Goal: Information Seeking & Learning: Understand process/instructions

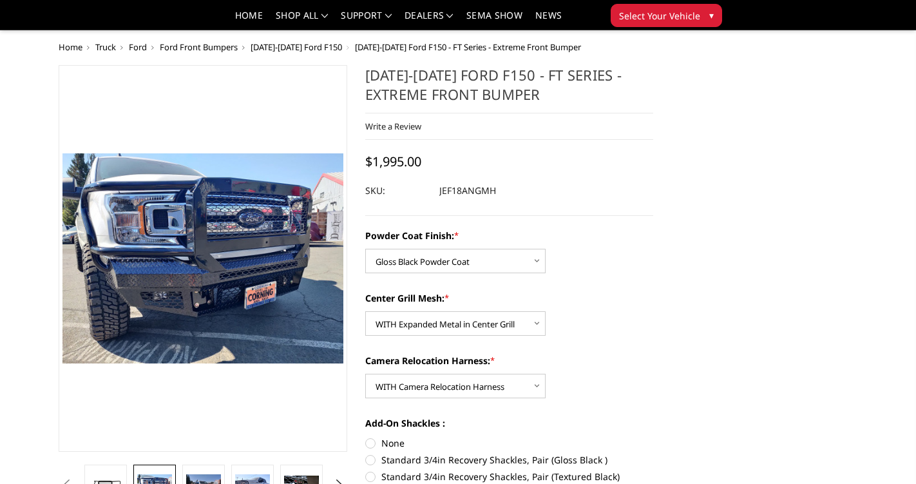
select select "4404"
select select "4406"
select select "4408"
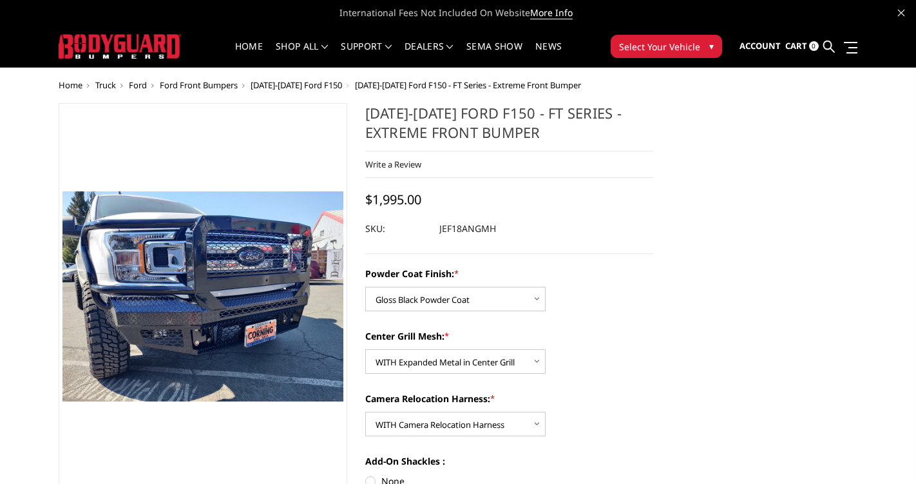
click at [697, 53] on span "Select Your Vehicle" at bounding box center [659, 47] width 81 height 14
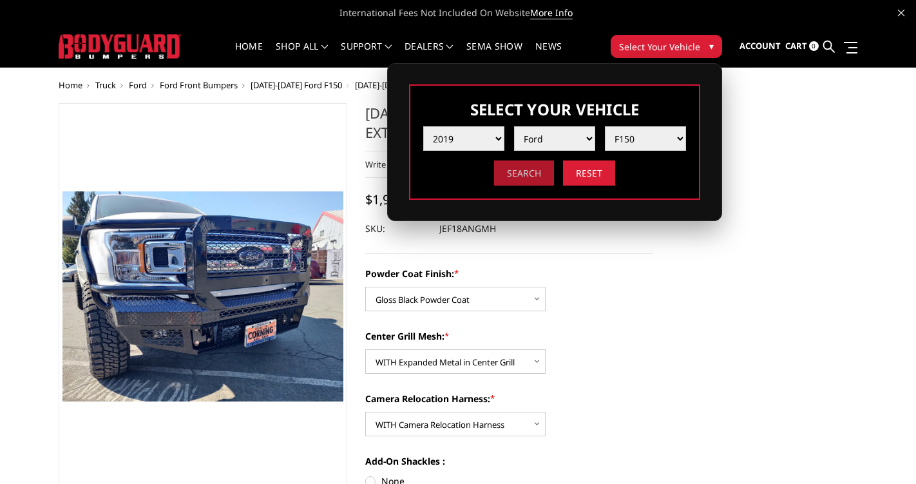
click at [519, 174] on input "Search" at bounding box center [524, 172] width 60 height 25
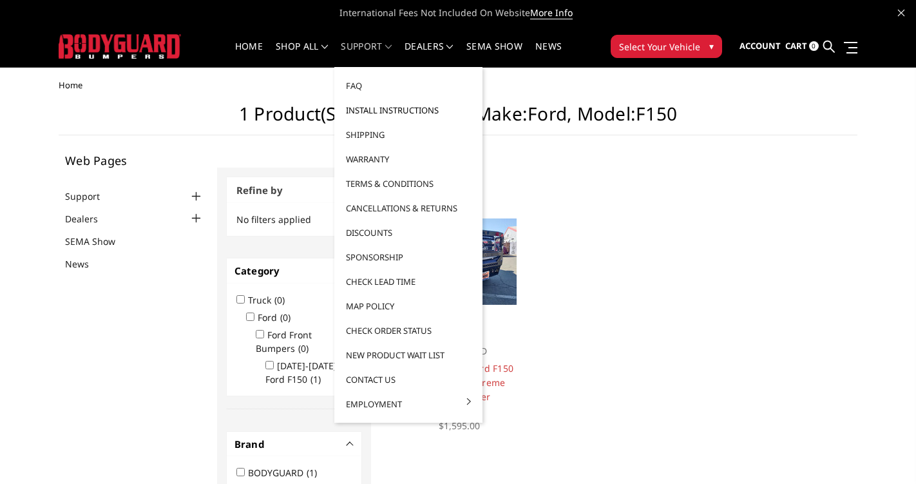
click at [384, 109] on link "Install Instructions" at bounding box center [408, 110] width 138 height 24
click at [376, 108] on link "Install Instructions" at bounding box center [408, 110] width 138 height 24
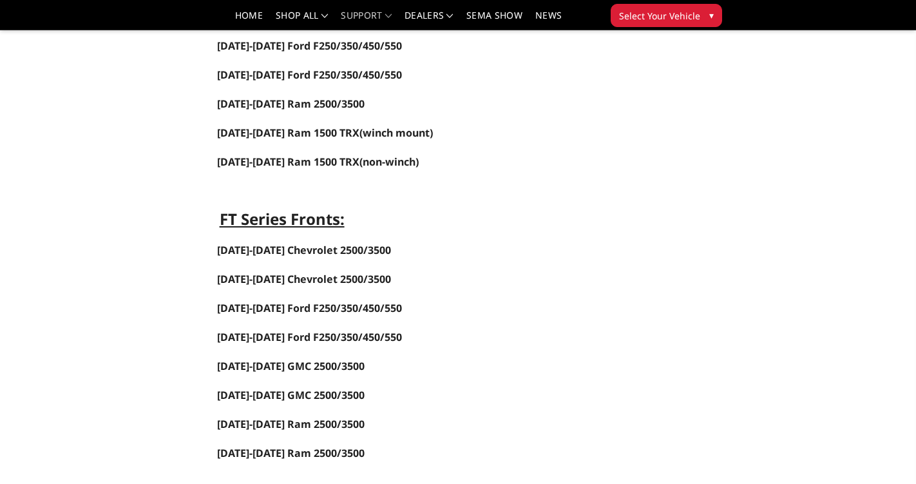
scroll to position [441, 0]
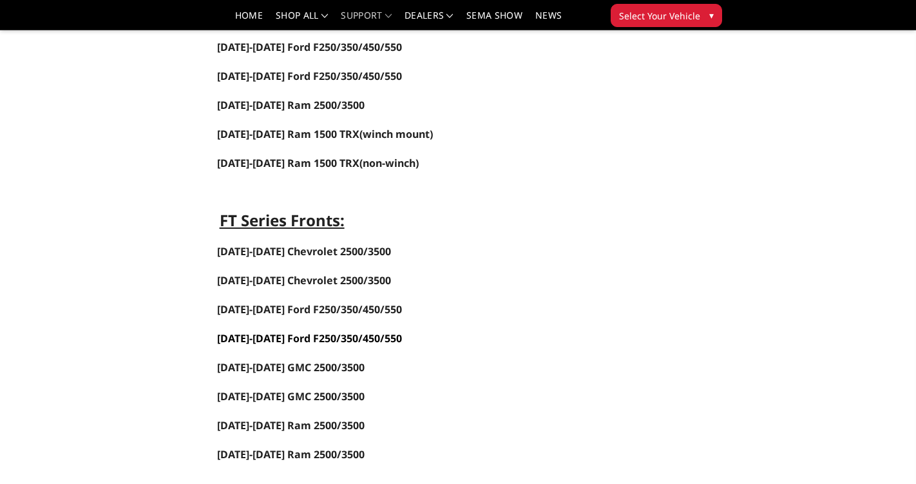
click at [312, 332] on span "2017-2022 Ford F250/350/450/550" at bounding box center [309, 338] width 185 height 14
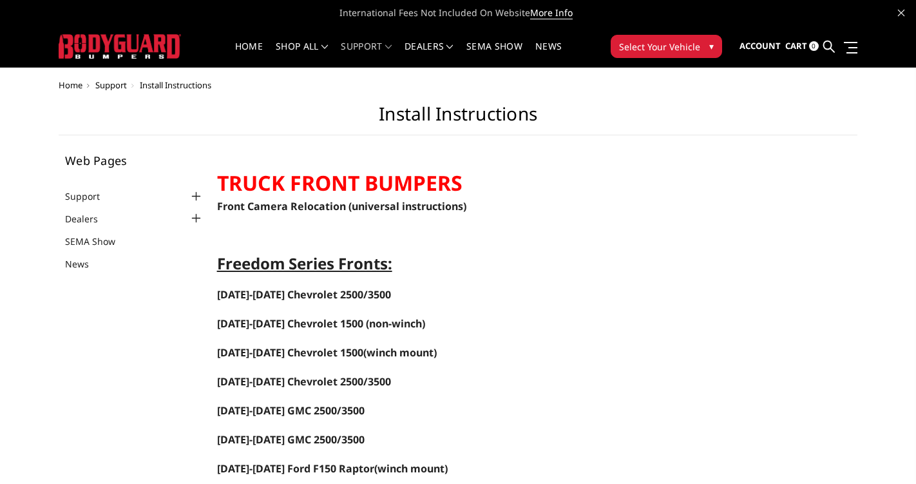
scroll to position [0, 0]
click at [196, 192] on div at bounding box center [196, 196] width 15 height 15
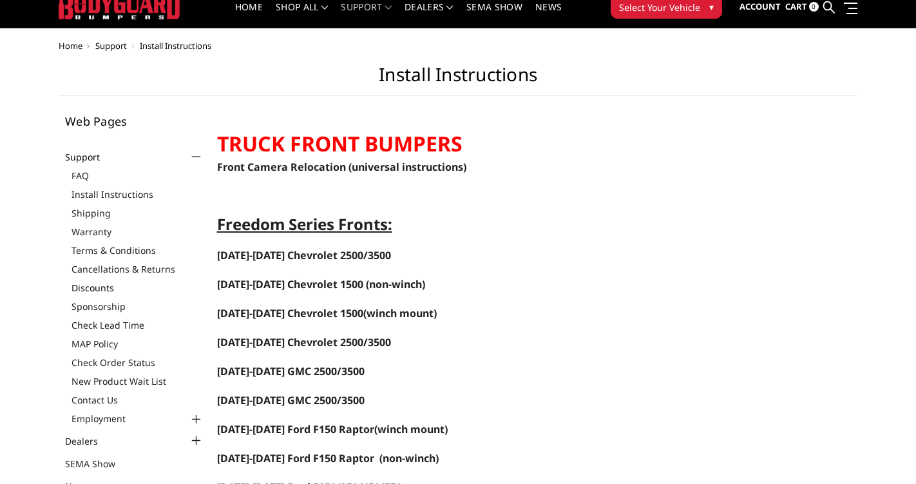
scroll to position [43, 0]
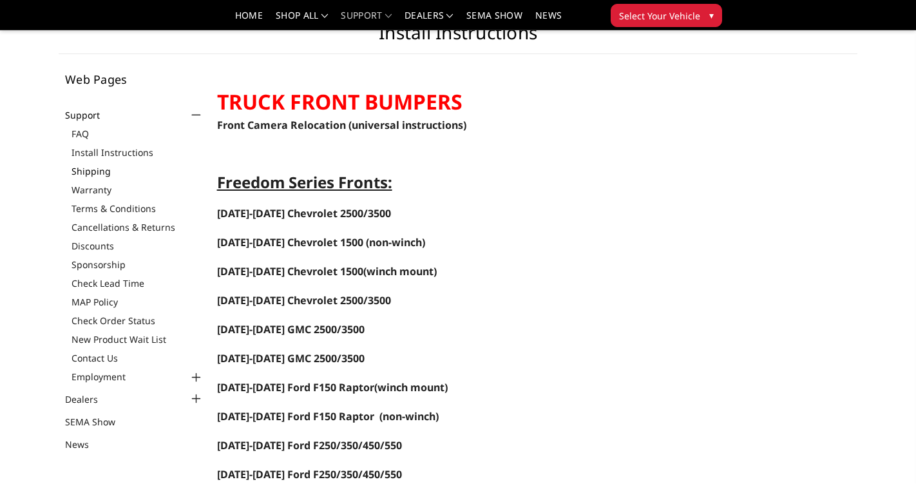
click at [93, 169] on link "Shipping" at bounding box center [137, 171] width 133 height 14
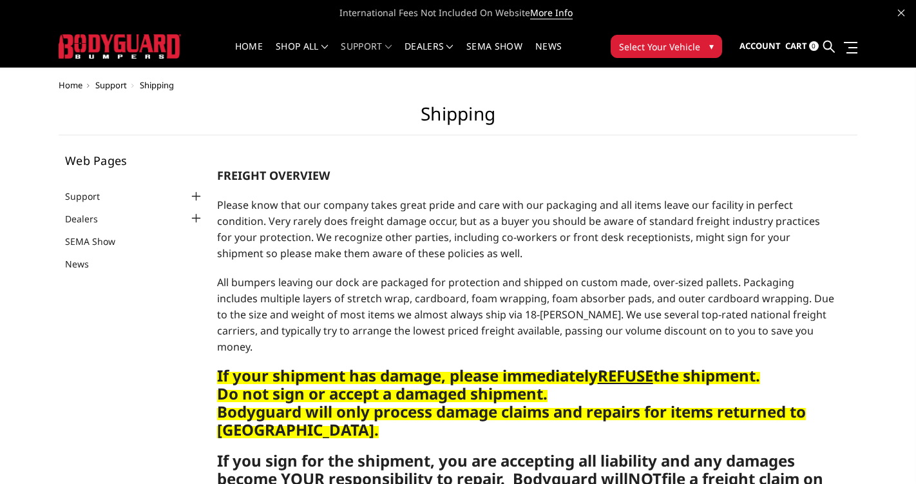
click at [193, 194] on div at bounding box center [196, 196] width 15 height 15
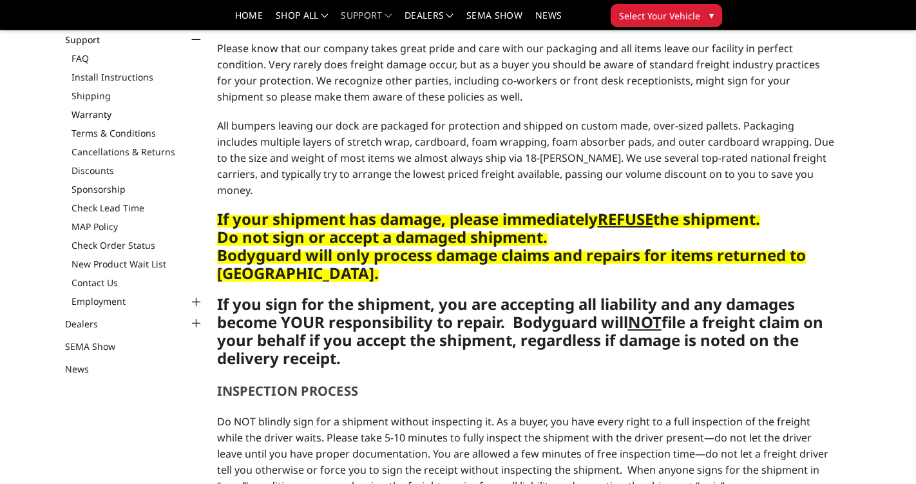
scroll to position [119, 0]
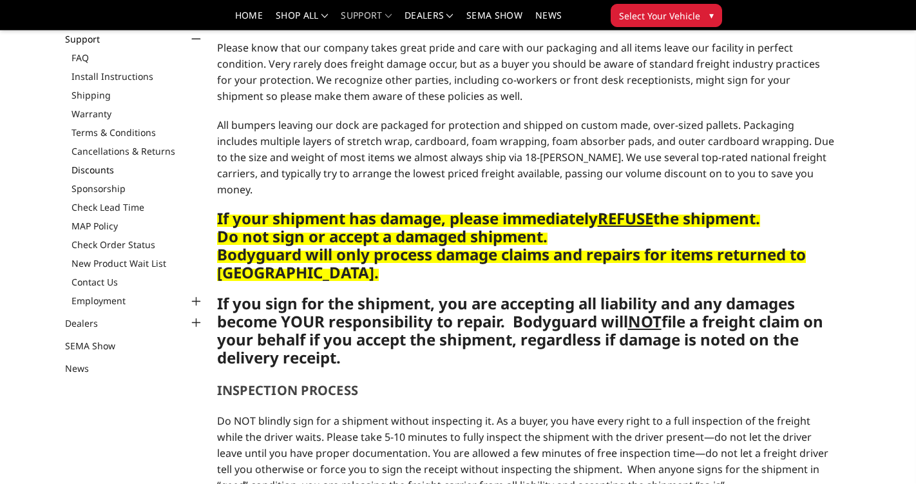
click at [88, 169] on link "Discounts" at bounding box center [137, 170] width 133 height 14
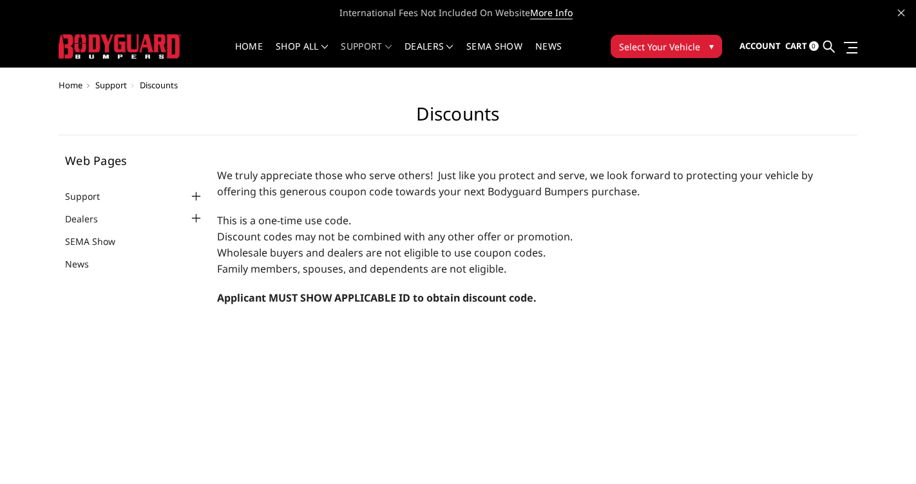
click at [198, 198] on div at bounding box center [196, 196] width 15 height 15
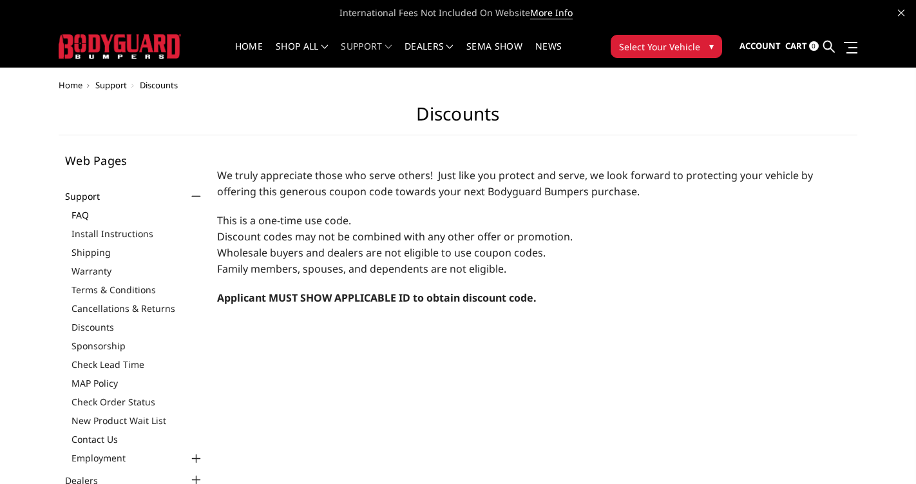
click at [82, 211] on link "FAQ" at bounding box center [137, 215] width 133 height 14
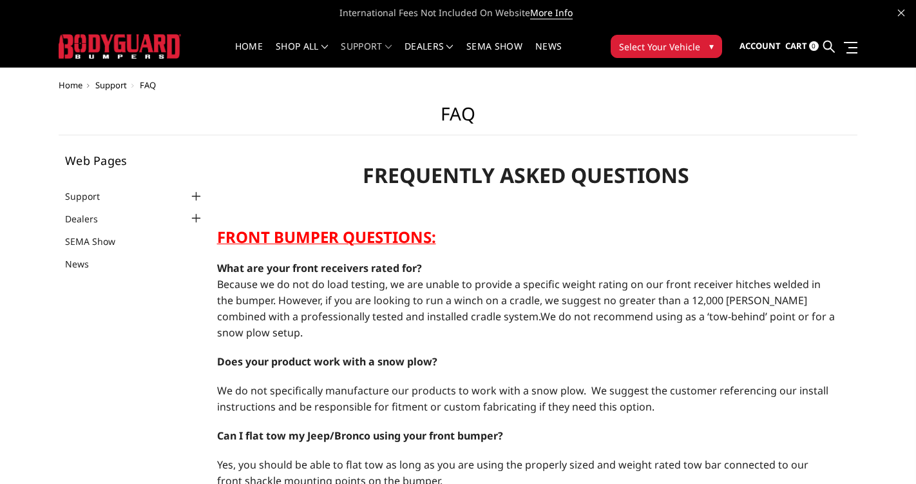
select select "US"
click at [198, 193] on div at bounding box center [196, 196] width 15 height 15
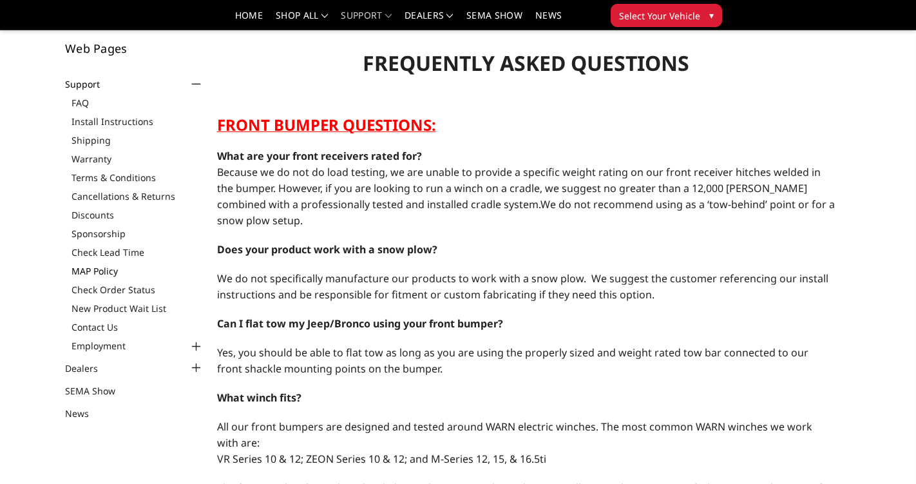
scroll to position [77, 0]
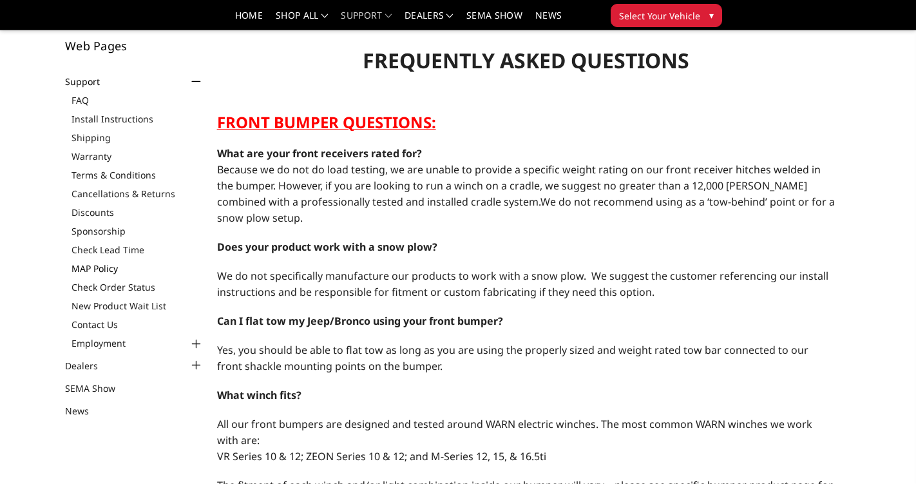
click at [95, 270] on link "MAP Policy" at bounding box center [137, 268] width 133 height 14
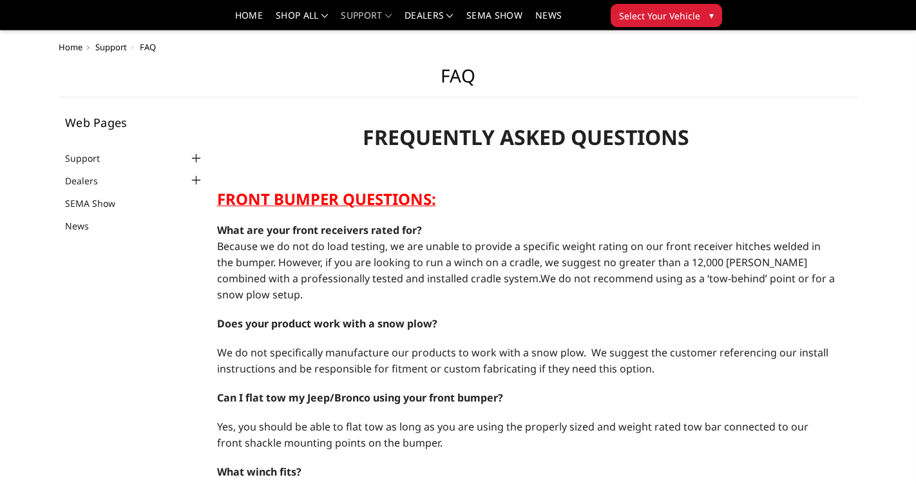
select select "US"
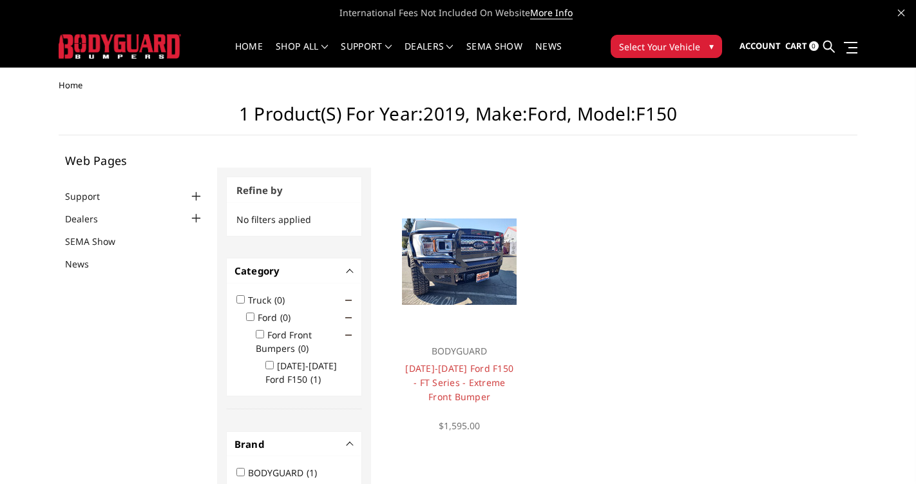
click at [709, 44] on span "▾" at bounding box center [711, 46] width 5 height 14
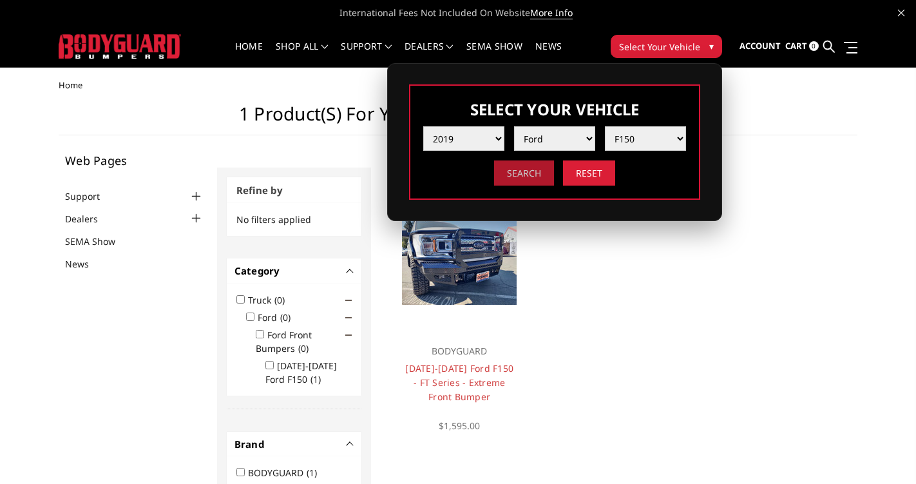
click at [523, 173] on input "Search" at bounding box center [524, 172] width 60 height 25
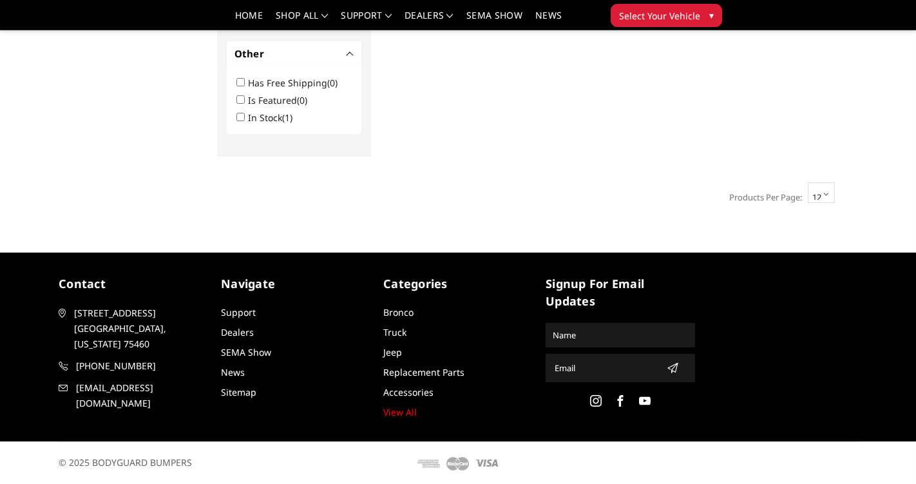
scroll to position [773, 0]
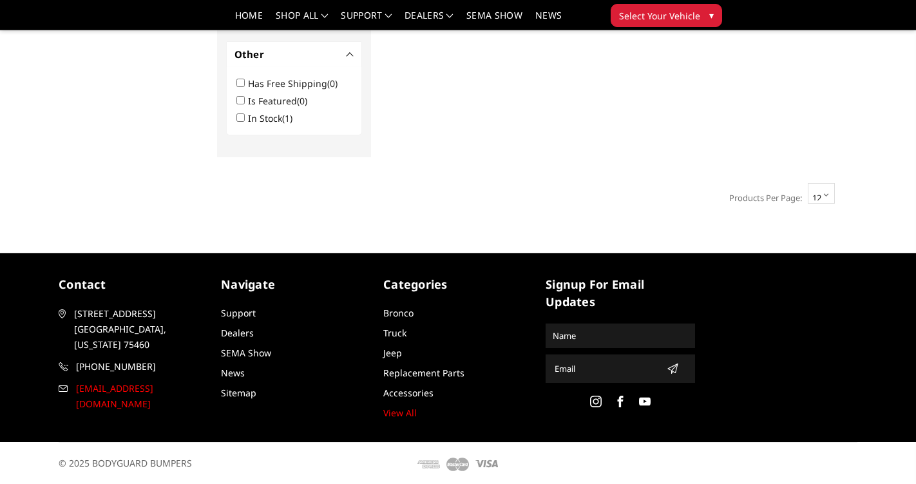
click at [158, 381] on span "[EMAIL_ADDRESS][DOMAIN_NAME]" at bounding box center [141, 396] width 131 height 31
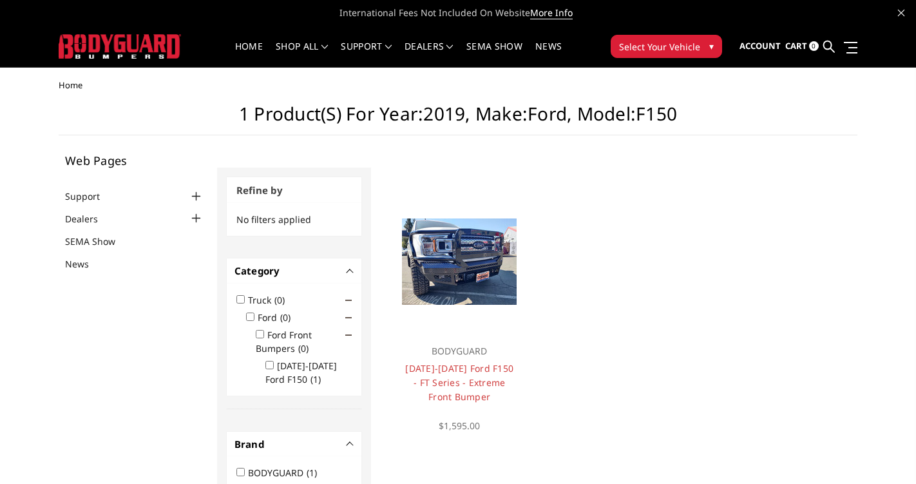
scroll to position [0, 0]
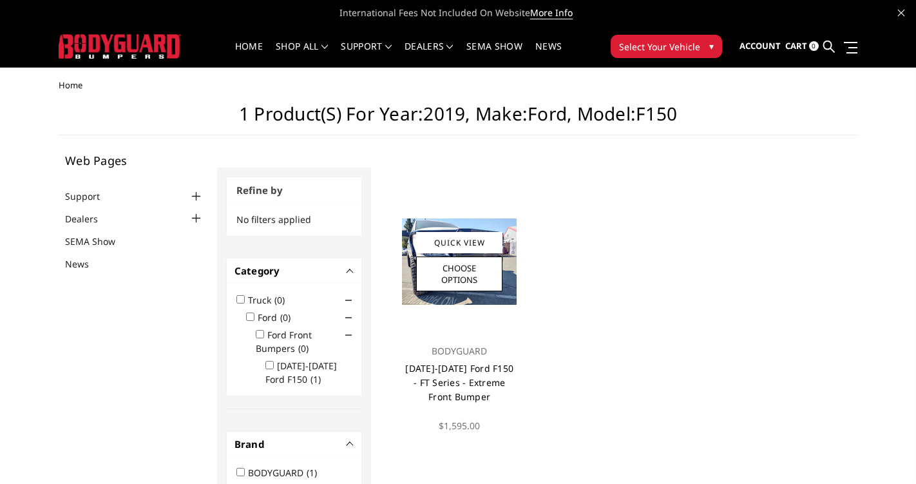
click at [457, 373] on link "[DATE]-[DATE] Ford F150 - FT Series - Extreme Front Bumper" at bounding box center [459, 382] width 108 height 41
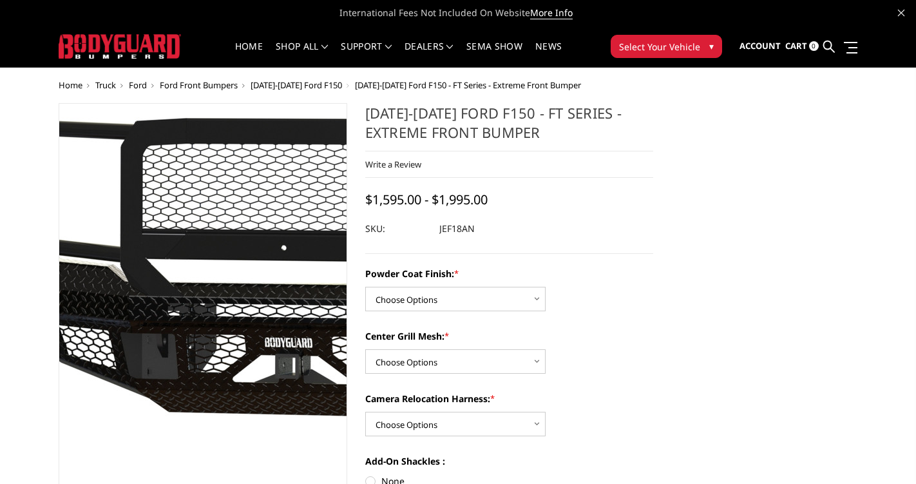
click at [151, 427] on img at bounding box center [299, 267] width 824 height 475
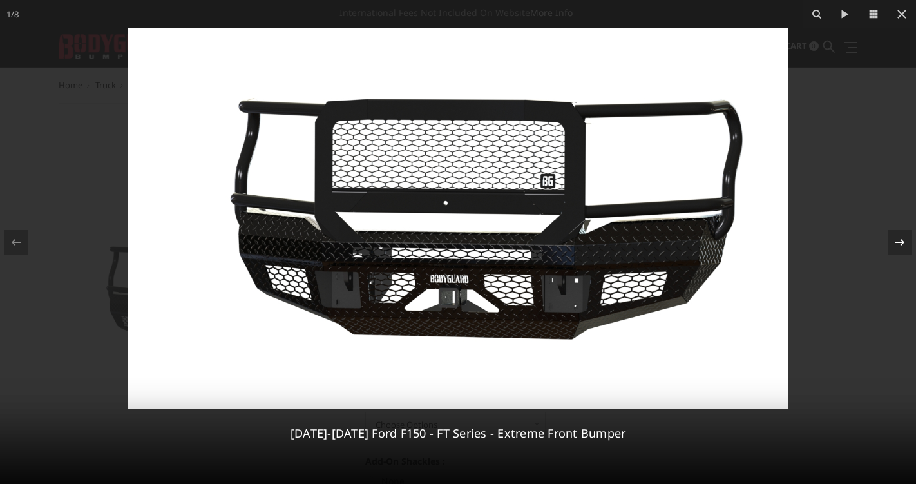
click at [894, 245] on icon at bounding box center [899, 241] width 15 height 15
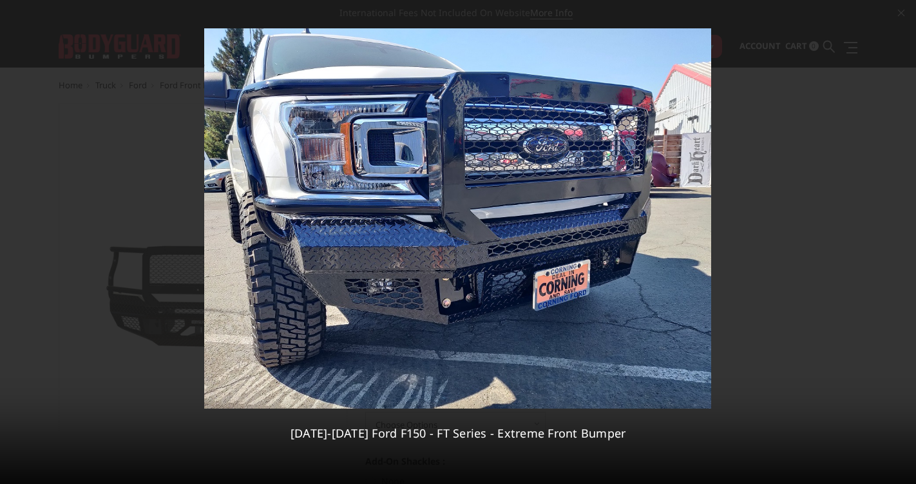
click at [894, 245] on div "2 / [PHONE_NUMBER][DATE][DATE] Ford F150 - FT Series - Extreme Front Bumper" at bounding box center [458, 242] width 916 height 484
click at [899, 240] on icon at bounding box center [899, 241] width 15 height 15
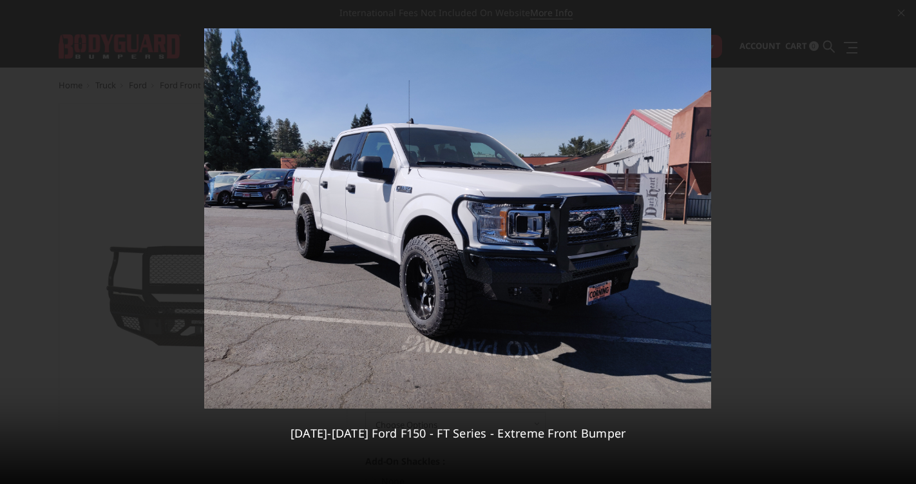
click at [899, 240] on div "3 / [PHONE_NUMBER][DATE][DATE] Ford F150 - FT Series - Extreme Front Bumper" at bounding box center [458, 242] width 916 height 484
click at [900, 243] on icon at bounding box center [899, 241] width 15 height 15
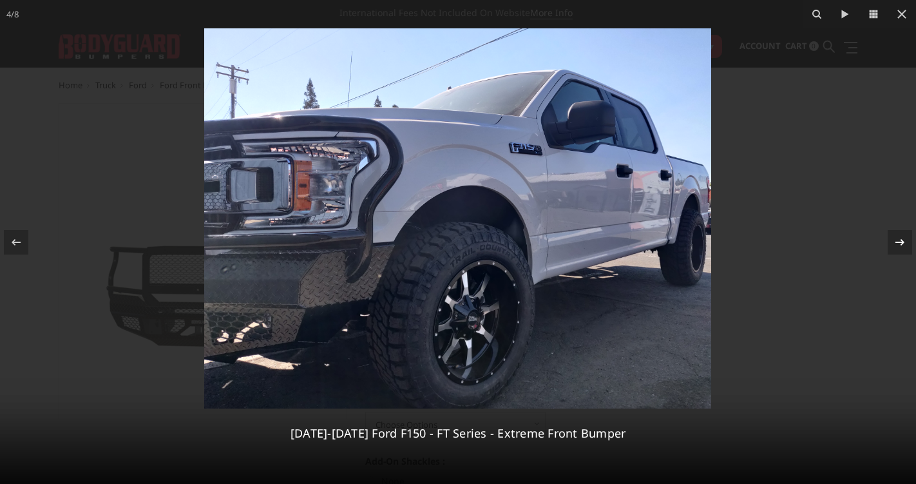
click at [901, 243] on icon at bounding box center [899, 241] width 15 height 15
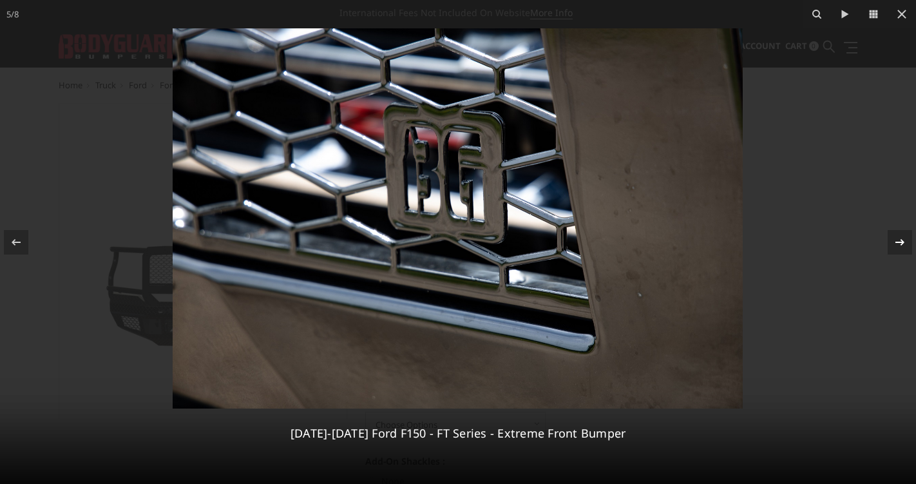
click at [901, 243] on icon at bounding box center [899, 241] width 15 height 15
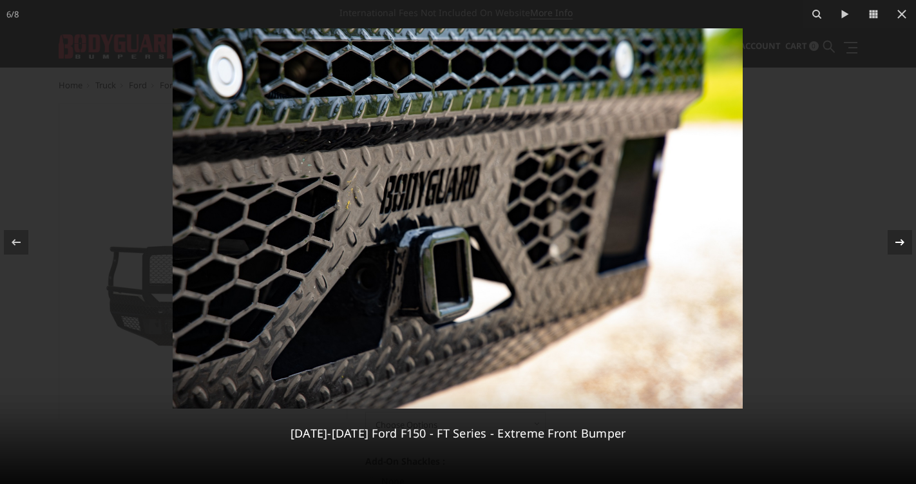
click at [901, 243] on icon at bounding box center [899, 241] width 15 height 15
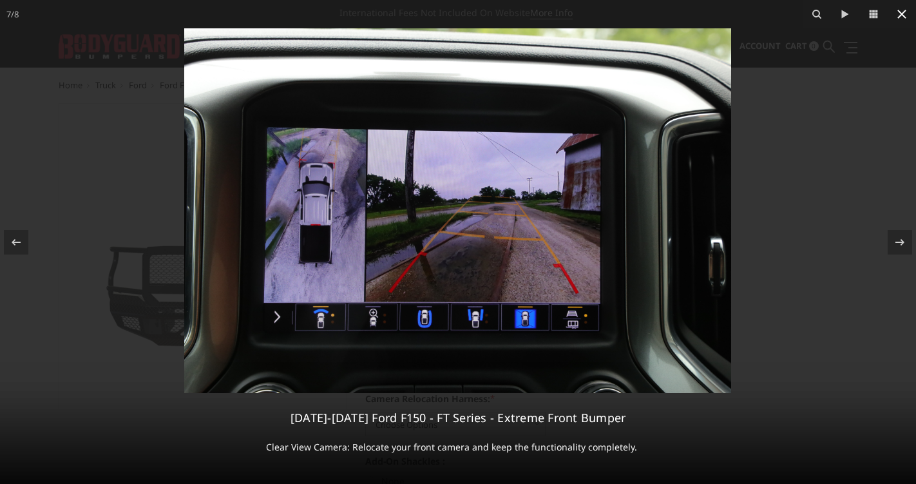
click at [905, 15] on icon at bounding box center [901, 13] width 15 height 15
